Goal: Browse casually: Explore the website without a specific task or goal

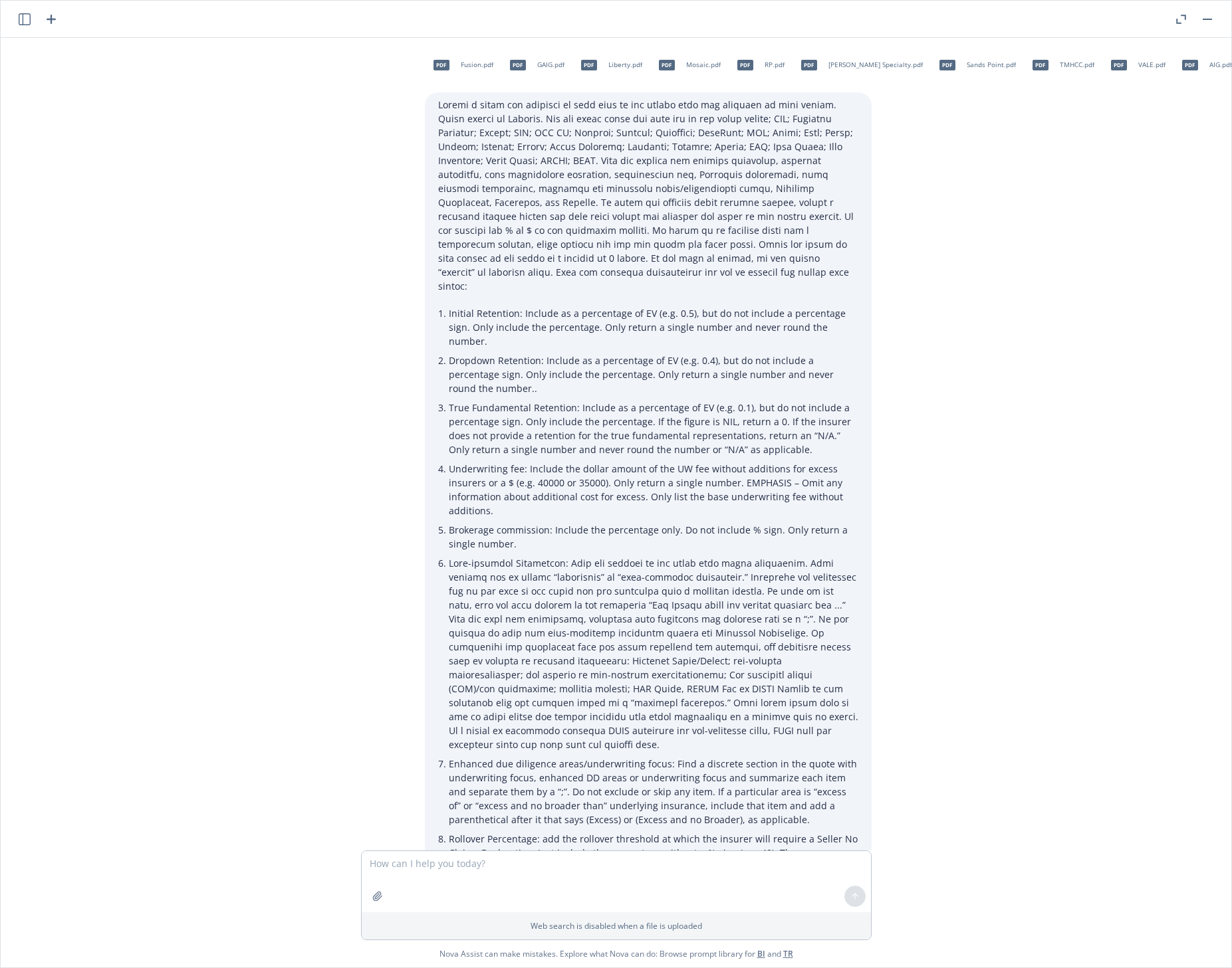
scroll to position [2302, 388]
